Goal: Transaction & Acquisition: Purchase product/service

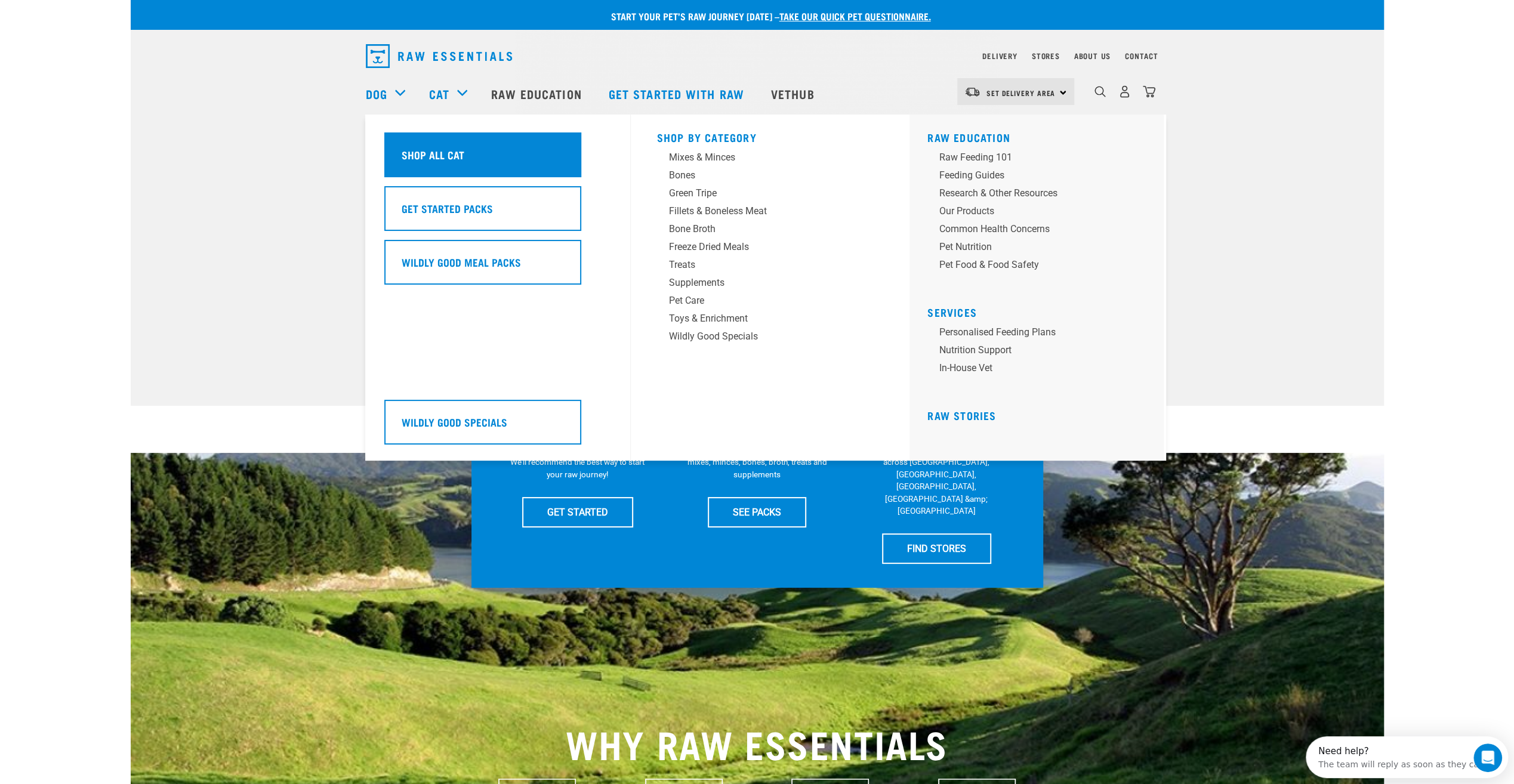
click at [444, 163] on div "Shop All Cat" at bounding box center [483, 155] width 197 height 45
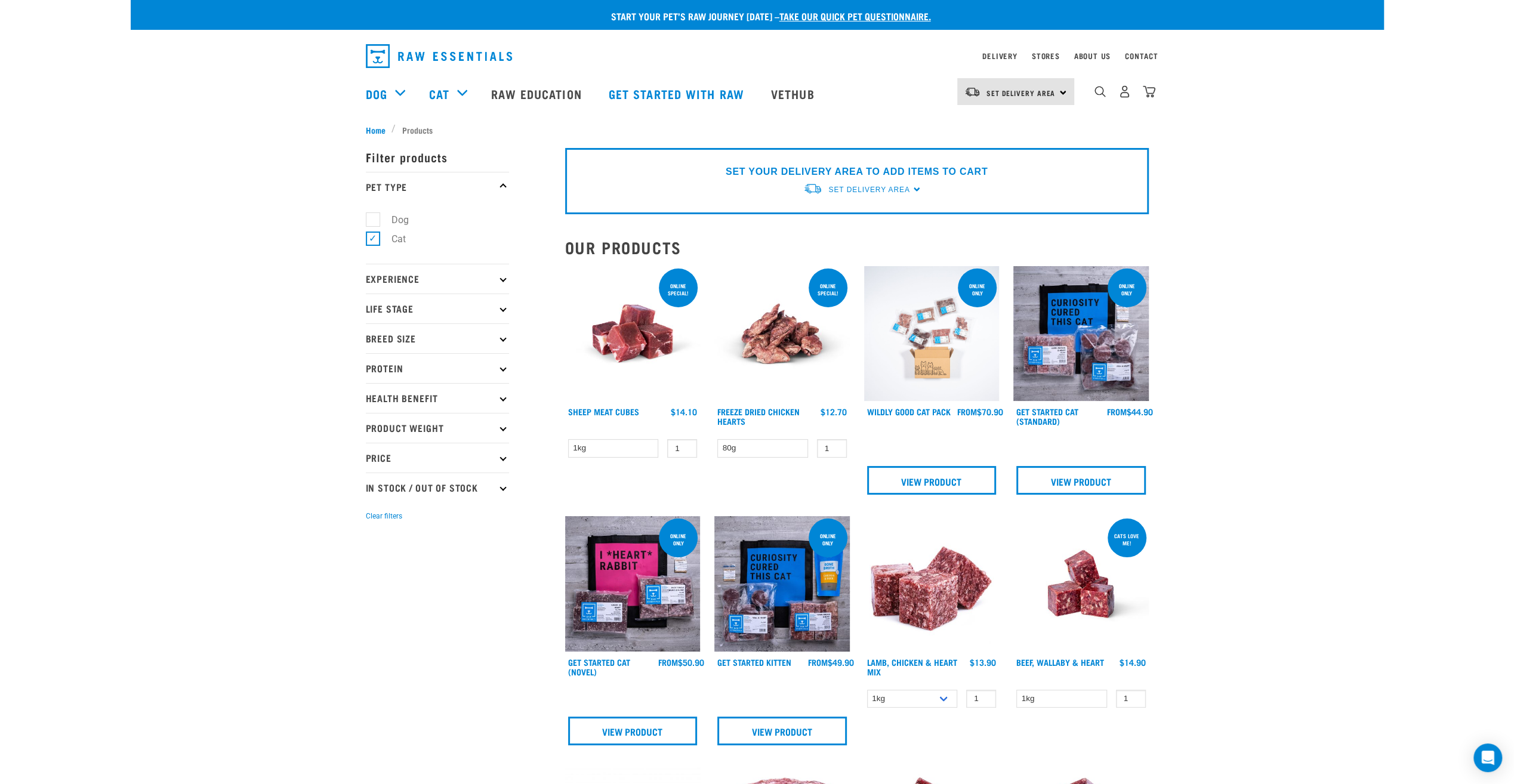
click at [456, 401] on p "Health Benefit" at bounding box center [438, 398] width 144 height 30
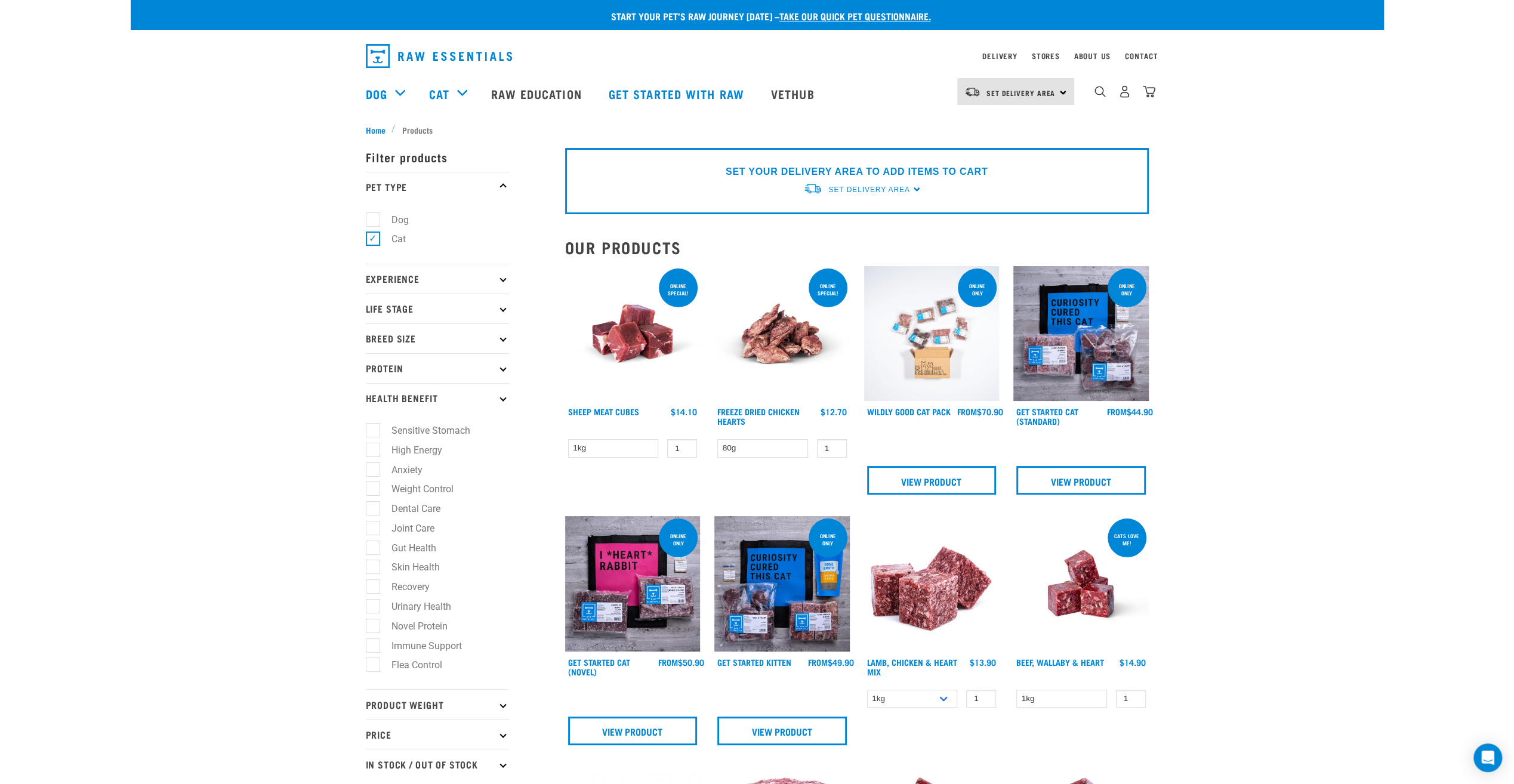
click at [372, 666] on label "Flea Control" at bounding box center [409, 665] width 74 height 15
click at [372, 666] on input "Flea Control" at bounding box center [370, 663] width 8 height 8
checkbox input "true"
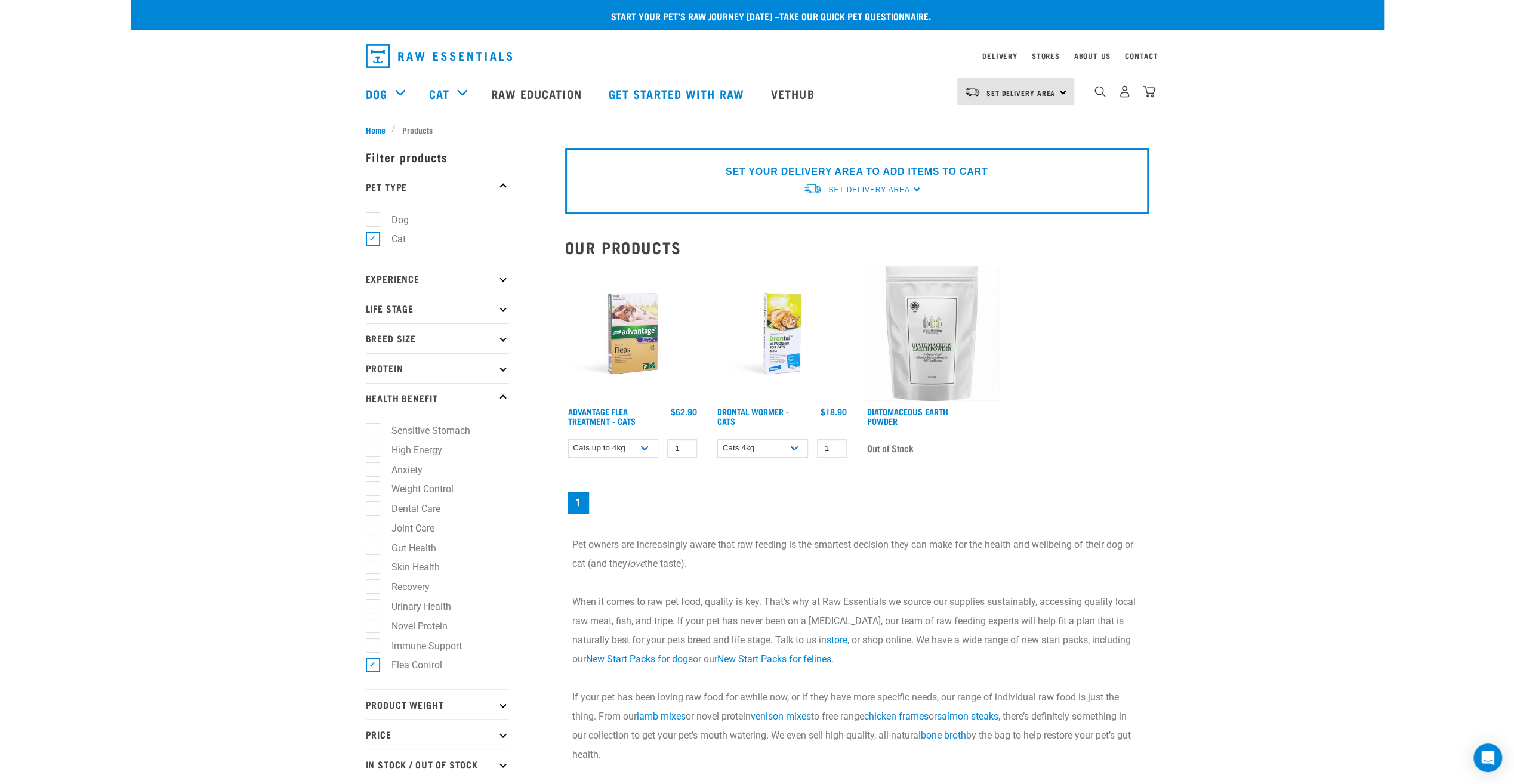
click at [820, 313] on img at bounding box center [782, 334] width 135 height 135
click at [742, 443] on select "Cats 4kg Cats 6kg" at bounding box center [762, 448] width 91 height 19
click at [855, 481] on div "Advantage Flea Treatment - Cats 1 0 100 0 100 1 0 0" at bounding box center [856, 392] width 598 height 265
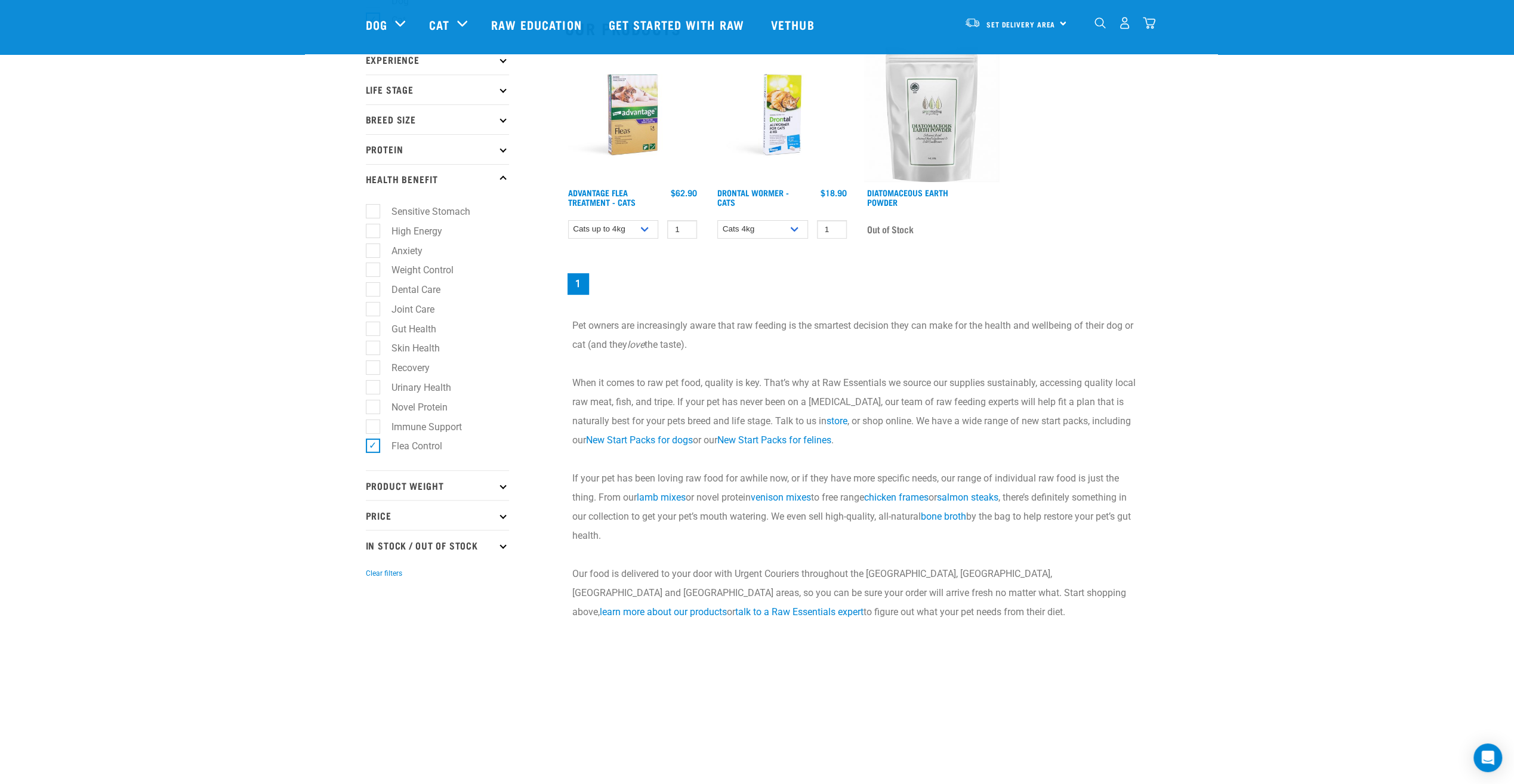
scroll to position [239, 0]
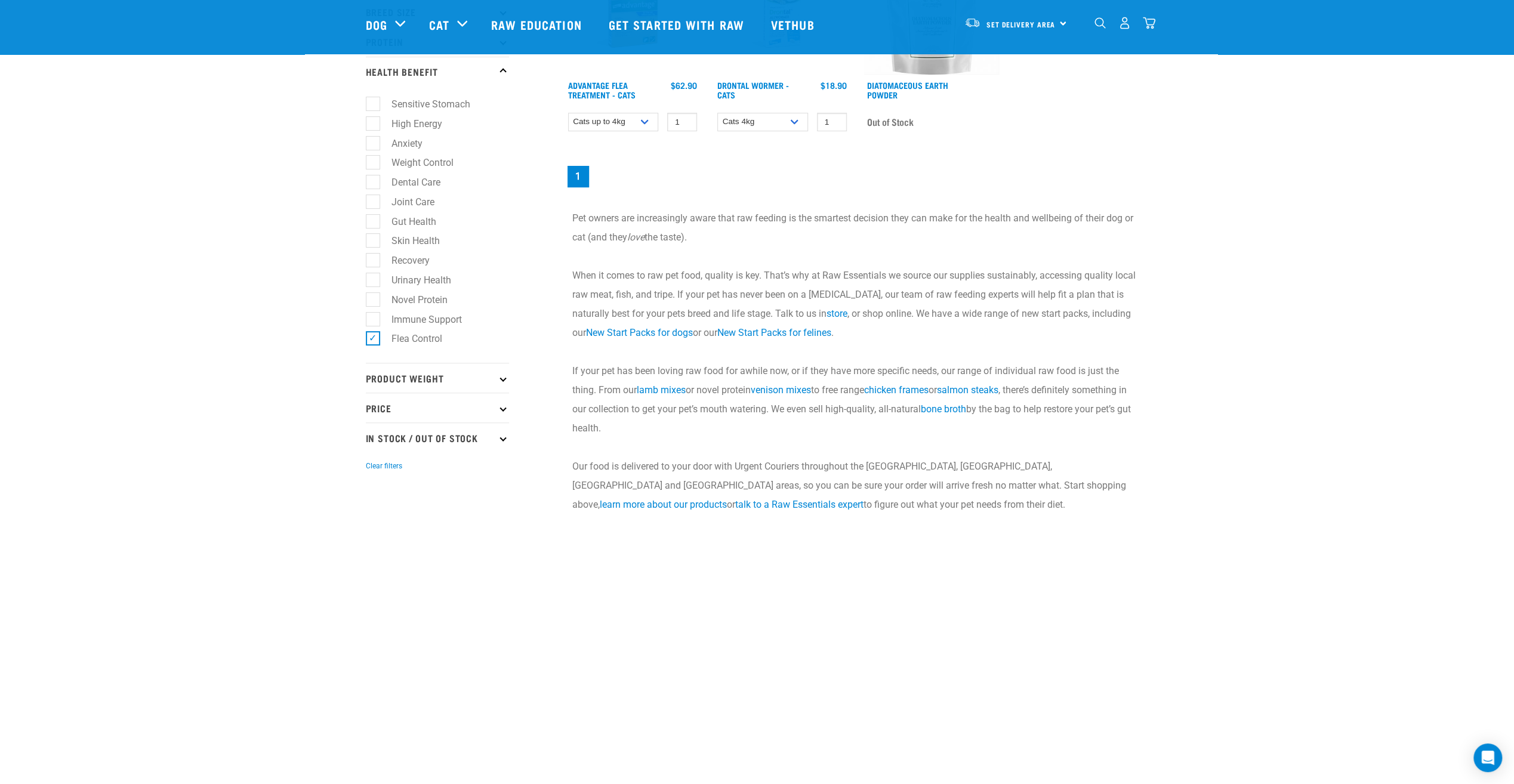
click at [484, 380] on p "Product Weight" at bounding box center [438, 378] width 144 height 30
click at [489, 380] on p "Product Weight" at bounding box center [438, 378] width 144 height 30
click at [425, 384] on p "Product Weight" at bounding box center [438, 378] width 144 height 30
click at [398, 474] on label "3kg" at bounding box center [392, 469] width 39 height 15
click at [374, 471] on input "3kg" at bounding box center [370, 468] width 8 height 8
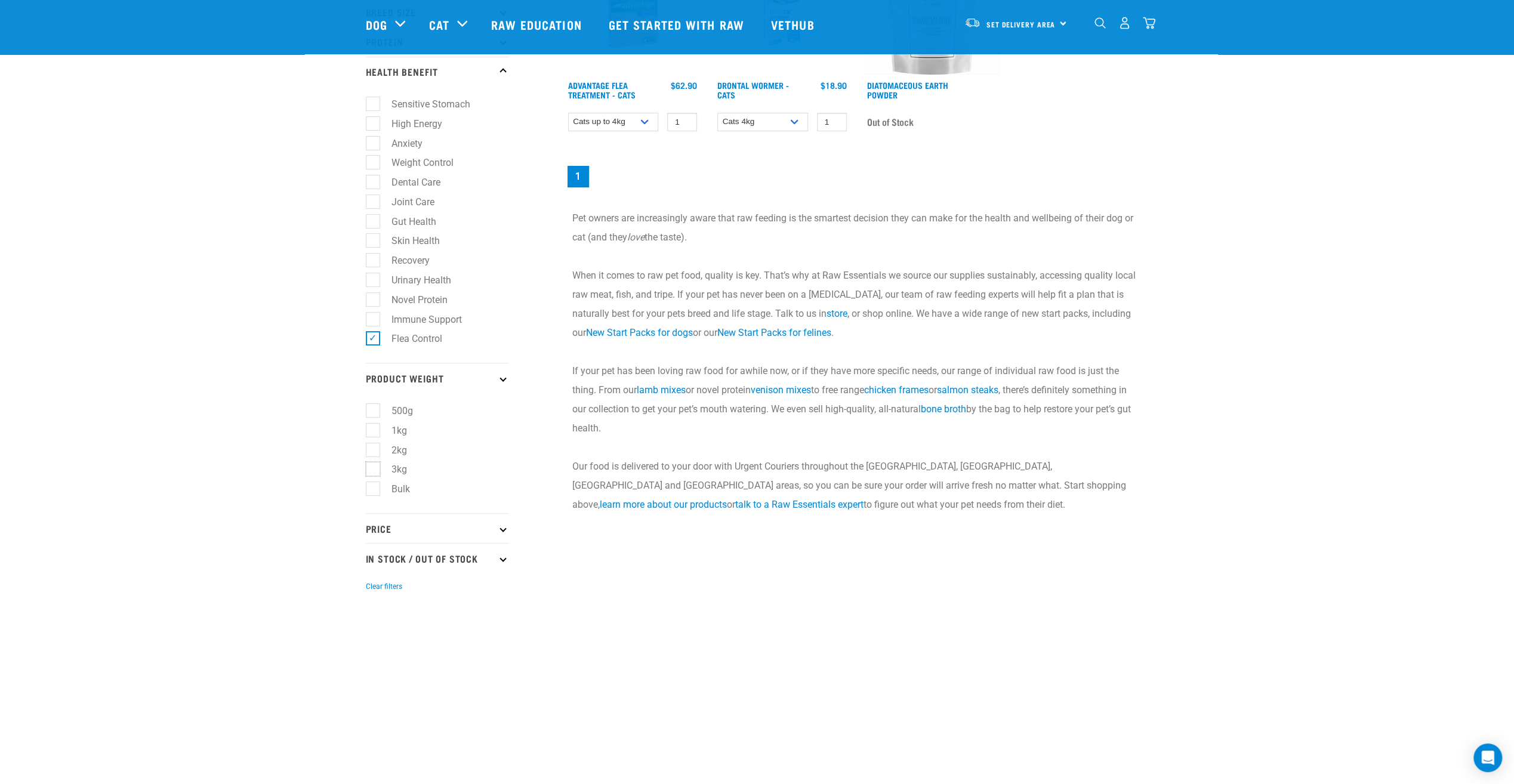
checkbox input "true"
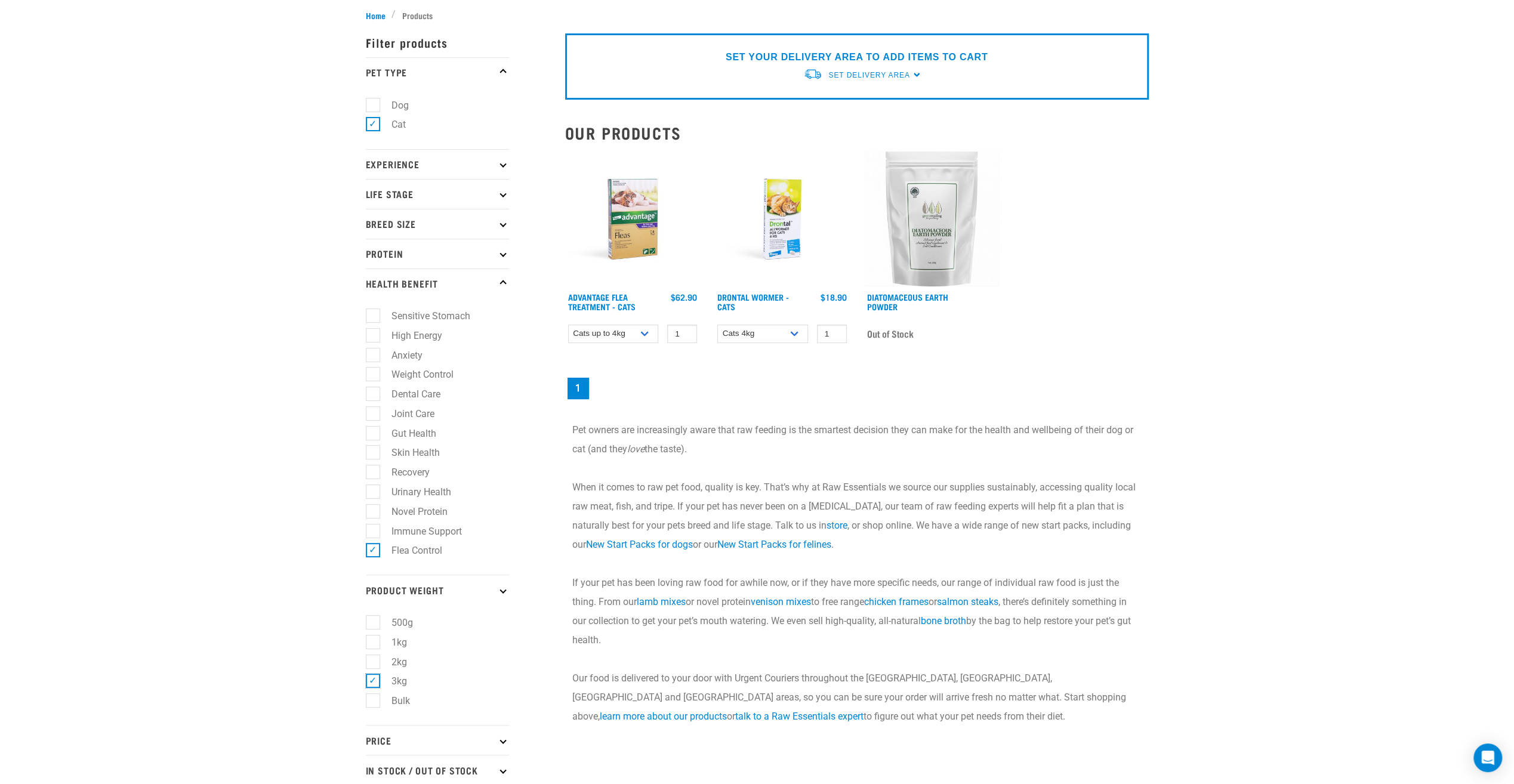
scroll to position [0, 0]
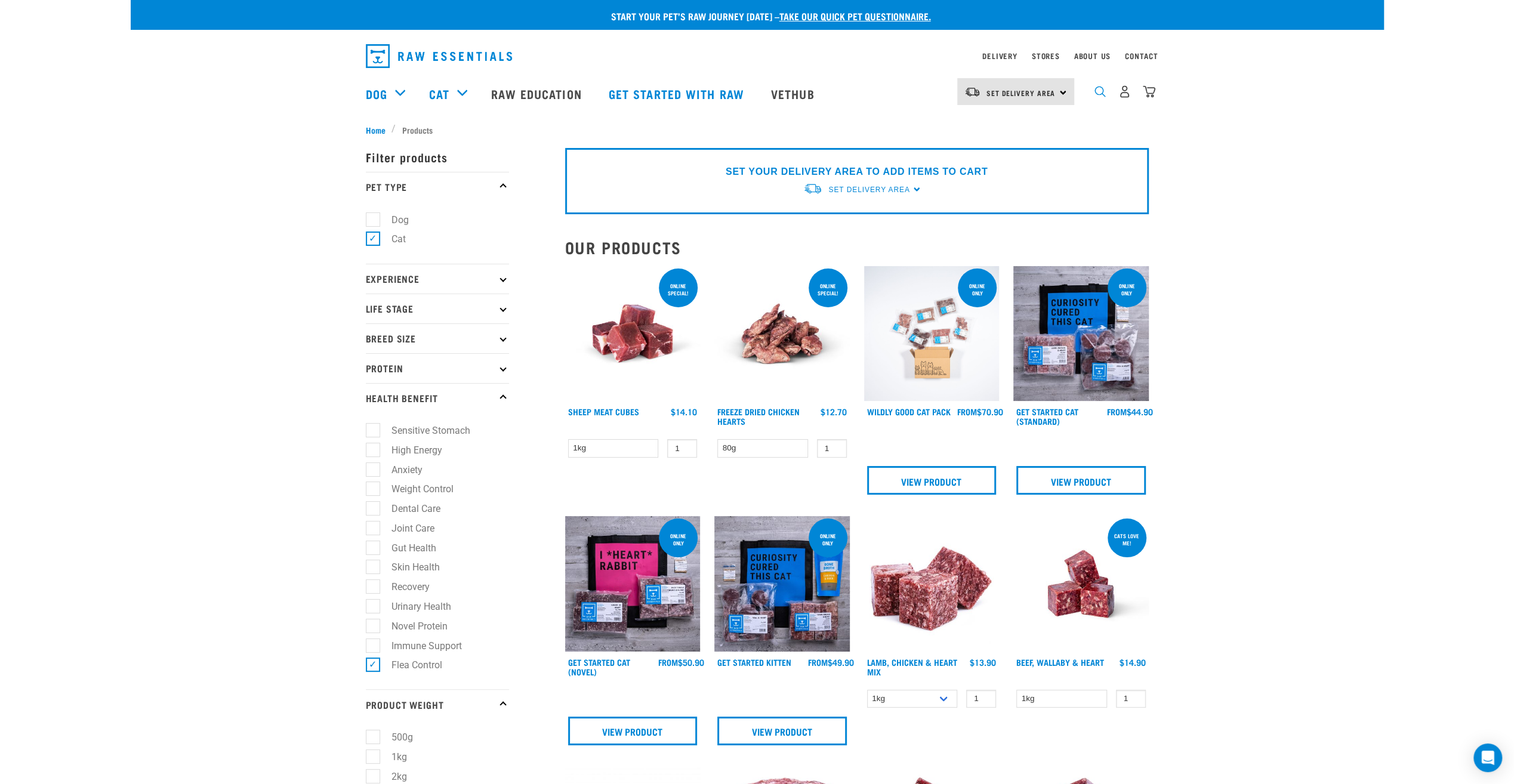
click at [1099, 97] on img "dropdown navigation" at bounding box center [1100, 91] width 11 height 11
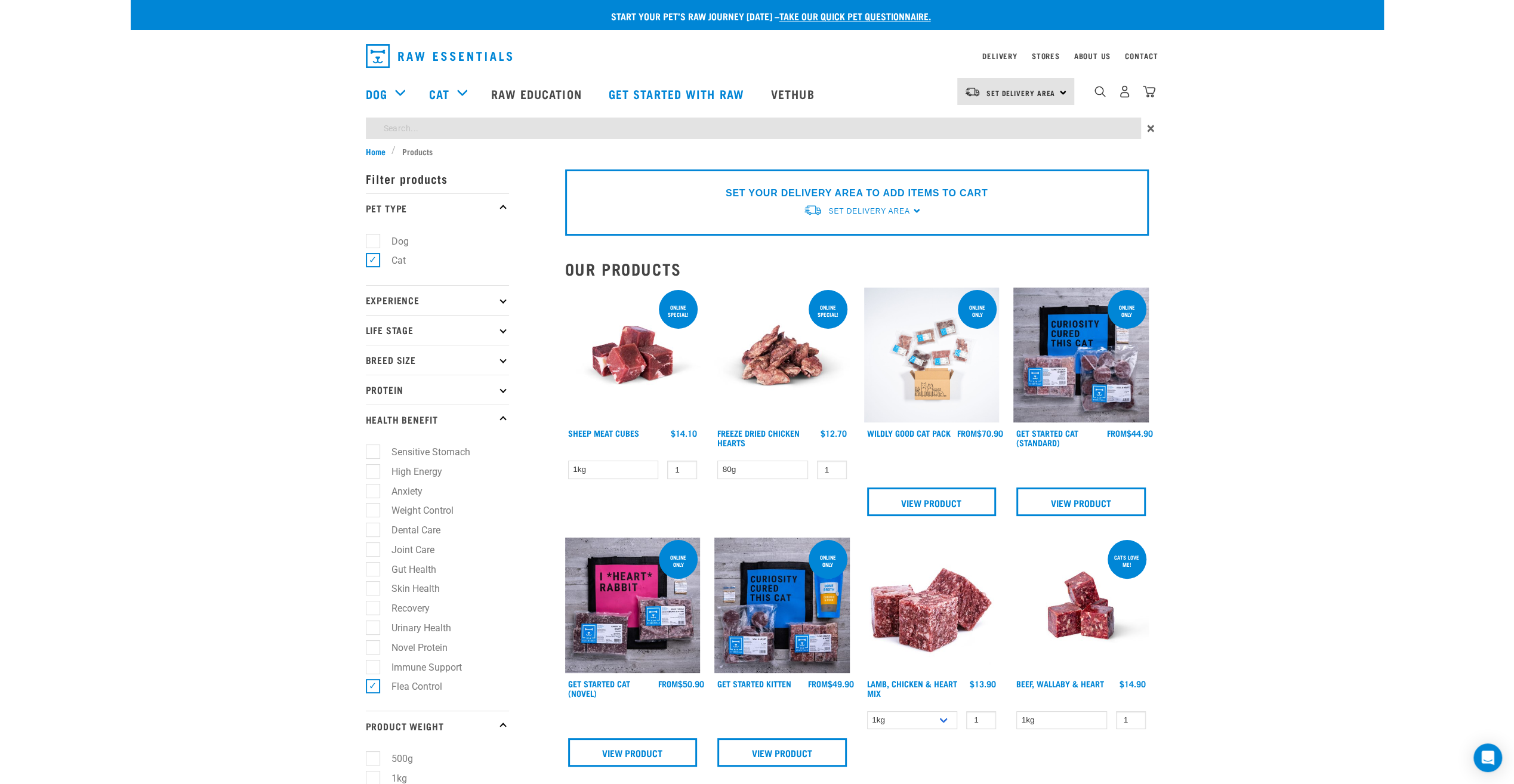
click at [762, 126] on input "search" at bounding box center [753, 128] width 775 height 22
type input "p"
type input "cat paw gloves"
